Goal: Task Accomplishment & Management: Use online tool/utility

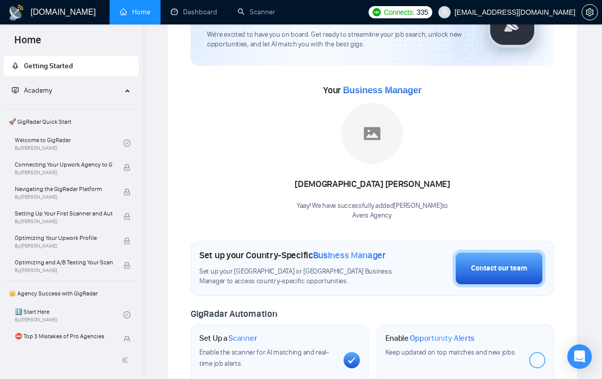
scroll to position [43, 0]
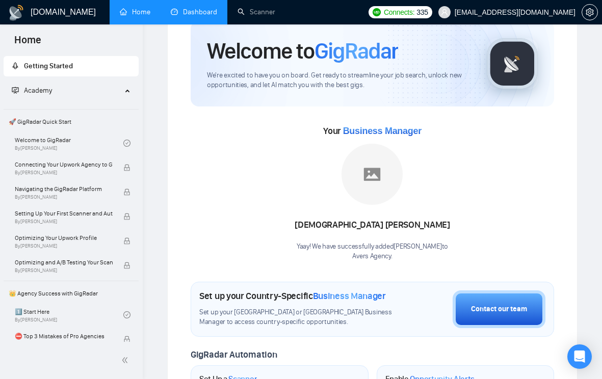
click at [208, 15] on link "Dashboard" at bounding box center [194, 12] width 46 height 9
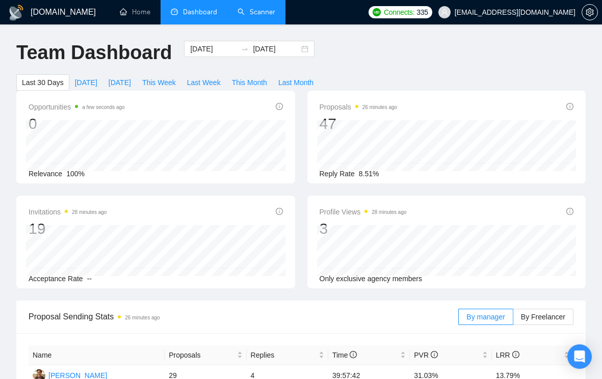
click at [256, 13] on link "Scanner" at bounding box center [257, 12] width 38 height 9
